Goal: Communication & Community: Answer question/provide support

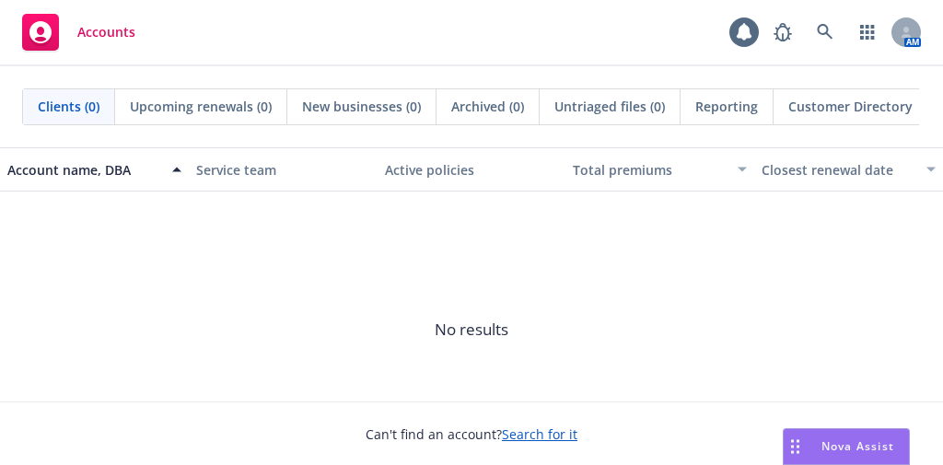
click at [873, 429] on div "Nova Assist" at bounding box center [845, 446] width 125 height 35
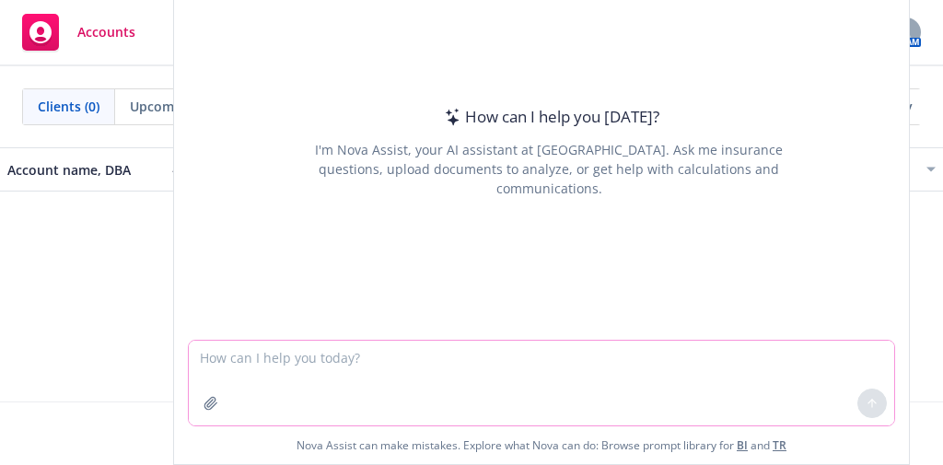
click at [295, 370] on textarea at bounding box center [541, 383] width 705 height 85
paste textarea "Hi Crystal, Please see the following progress and updates on this task below. D…"
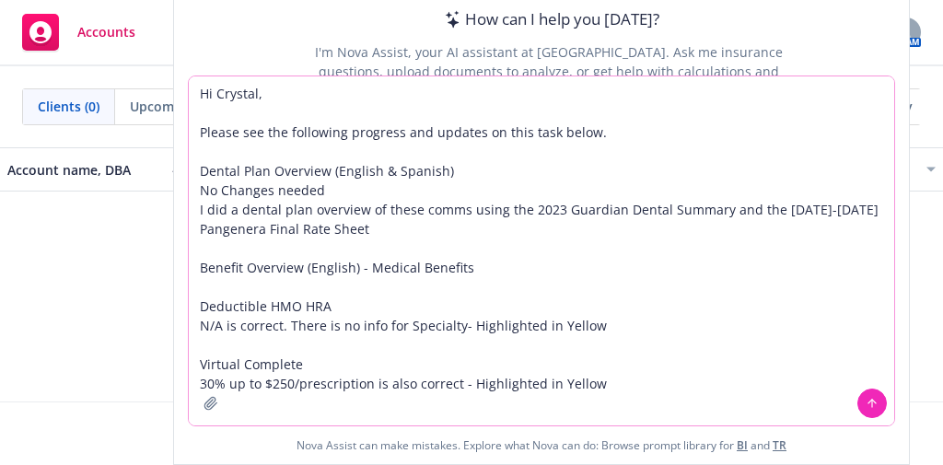
scroll to position [122, 0]
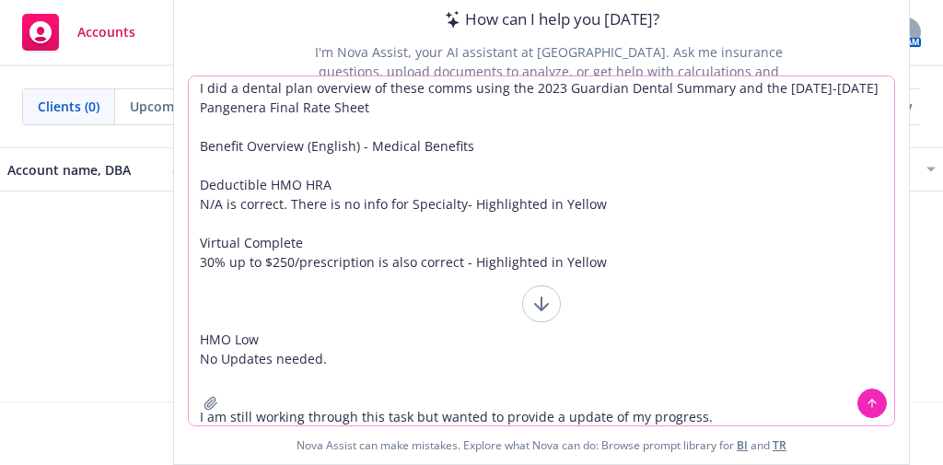
click at [765, 410] on textarea "Hi Crystal, Please see the following progress and updates on this task below. D…" at bounding box center [541, 250] width 705 height 349
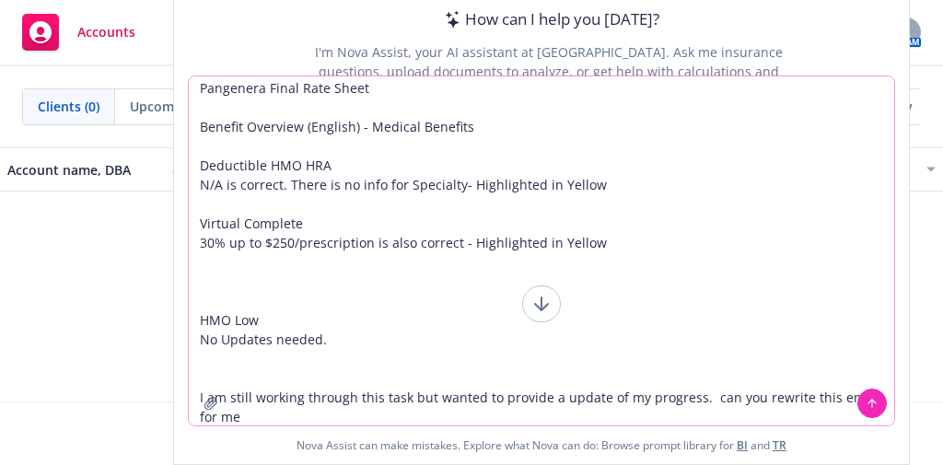
type textarea "Hi Crystal, Please see the following progress and updates on this task below. D…"
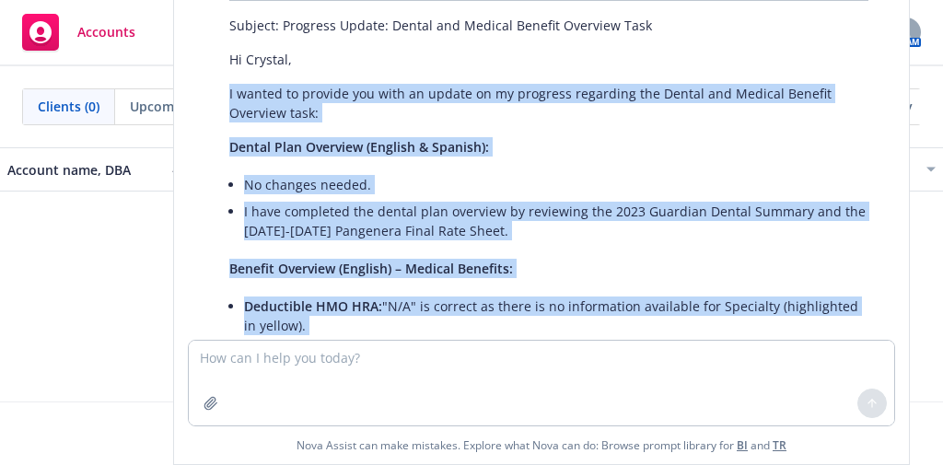
scroll to position [315, 0]
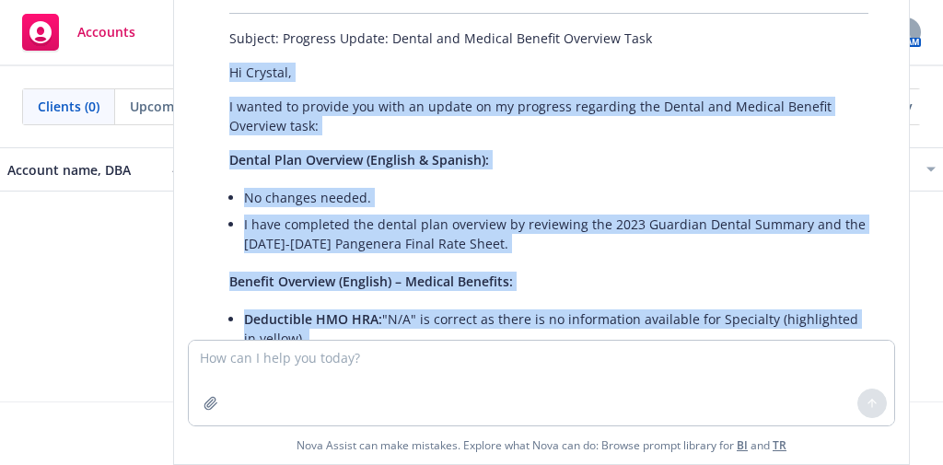
drag, startPoint x: 323, startPoint y: 261, endPoint x: 216, endPoint y: 71, distance: 217.6
click at [216, 71] on div "Certainly! Here’s a professionally rewritten version of your progress update em…" at bounding box center [549, 245] width 676 height 548
copy div "Hi [PERSON_NAME], I wanted to provide you with an update on my progress regardi…"
click at [549, 157] on p "Dental Plan Overview (English & Spanish):" at bounding box center [548, 159] width 639 height 19
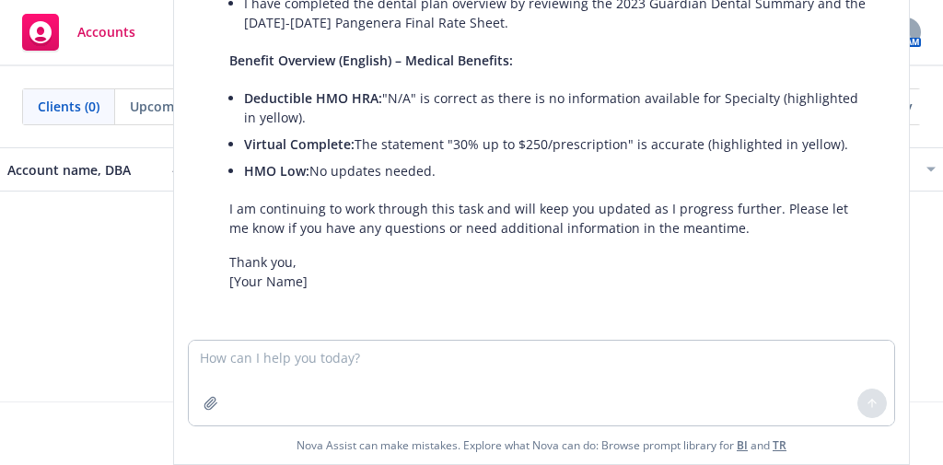
scroll to position [0, 0]
